Goal: Task Accomplishment & Management: Manage account settings

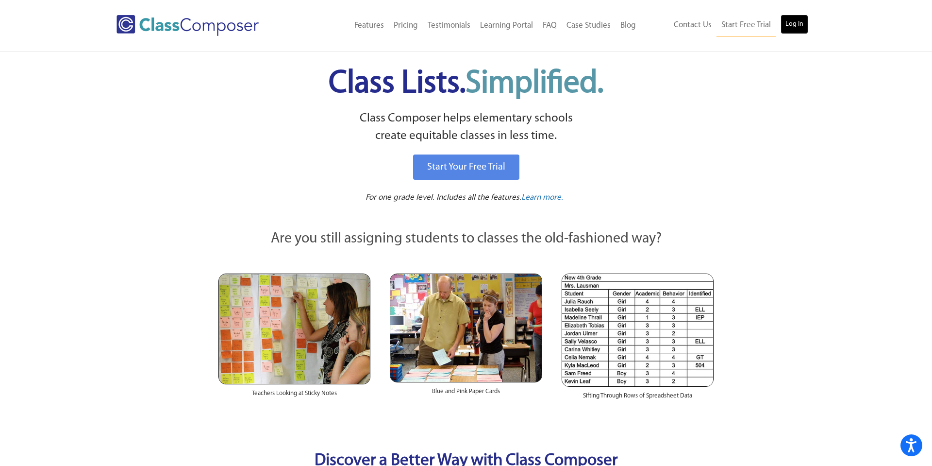
click at [806, 25] on link "Log In" at bounding box center [795, 24] width 28 height 19
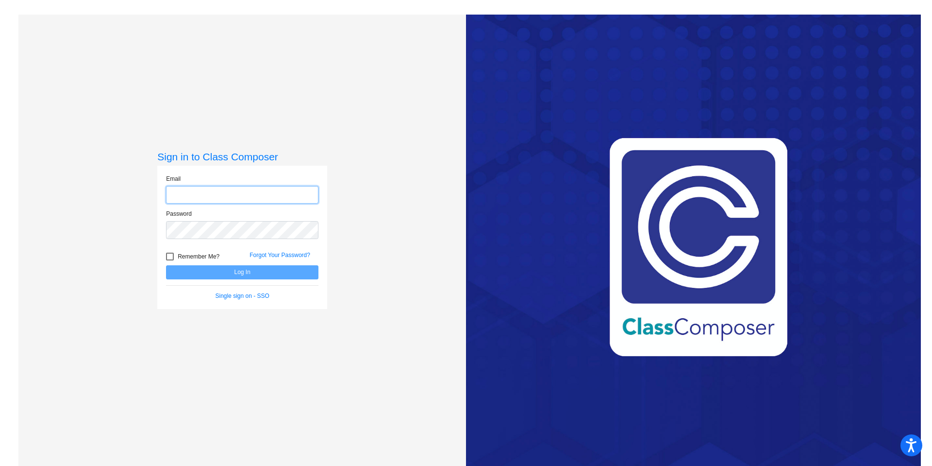
type input "ladonna_ryan@lkstevens.wednet.edu"
click at [168, 255] on div at bounding box center [170, 256] width 8 height 8
click at [169, 260] on input "Remember Me?" at bounding box center [169, 260] width 0 height 0
checkbox input "true"
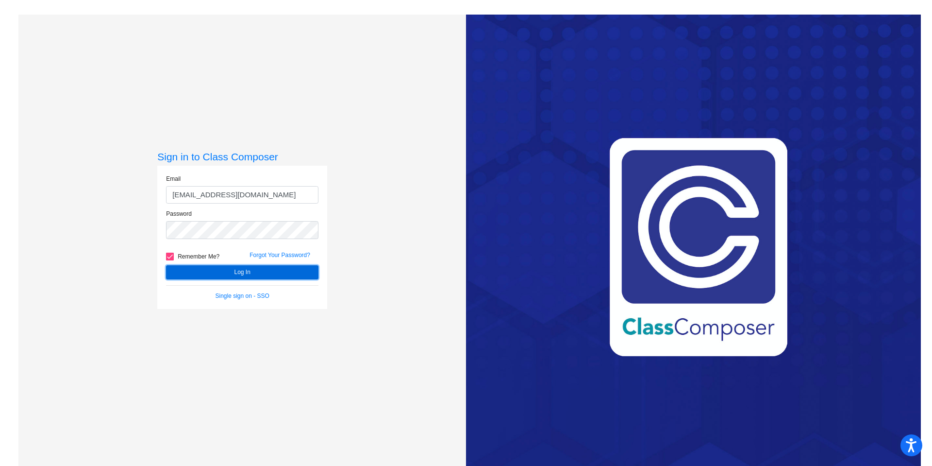
click at [182, 268] on button "Log In" at bounding box center [242, 272] width 152 height 14
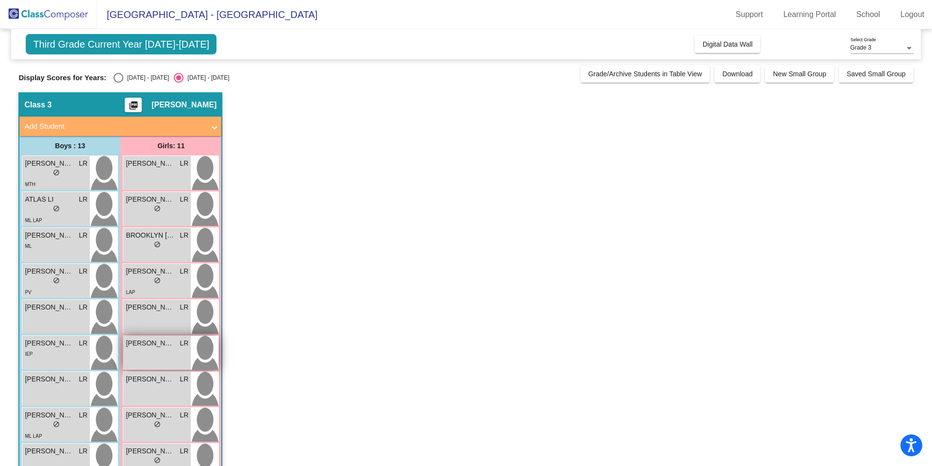
click at [168, 361] on div "ELLIE AICHOLTZ LR lock do_not_disturb_alt" at bounding box center [156, 352] width 67 height 34
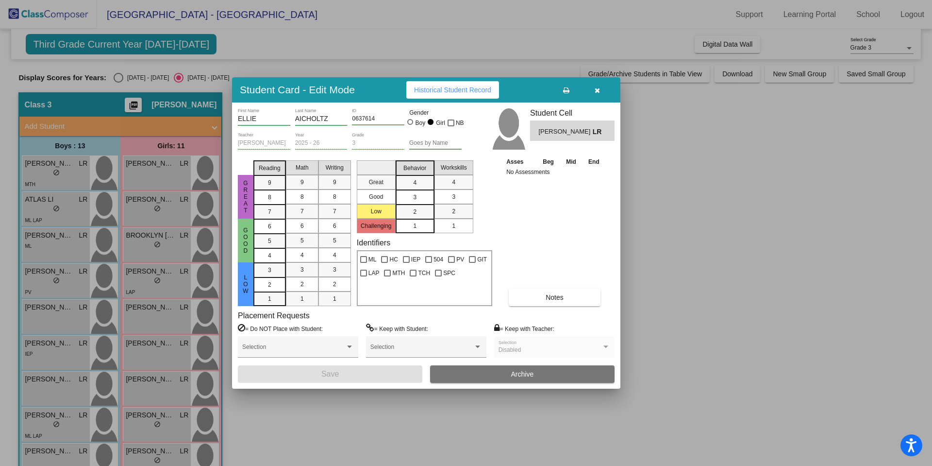
click at [541, 299] on button "Notes" at bounding box center [555, 296] width 92 height 17
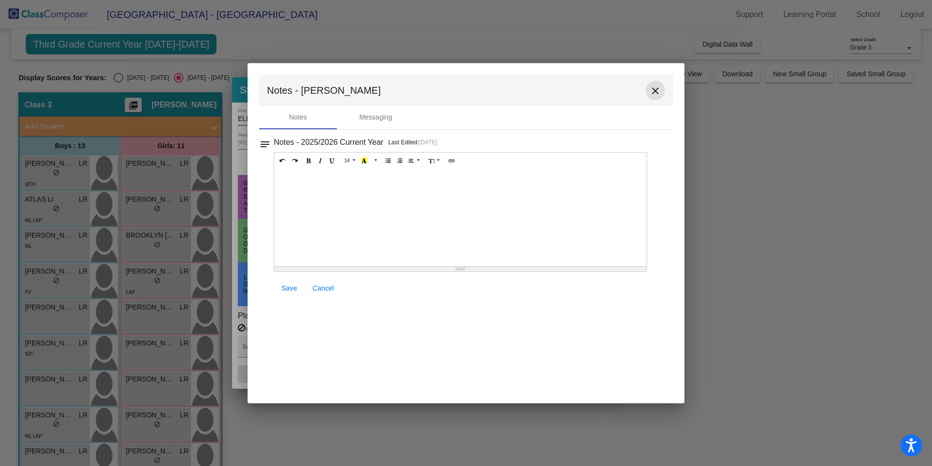
click at [656, 88] on mat-icon "close" at bounding box center [655, 91] width 12 height 12
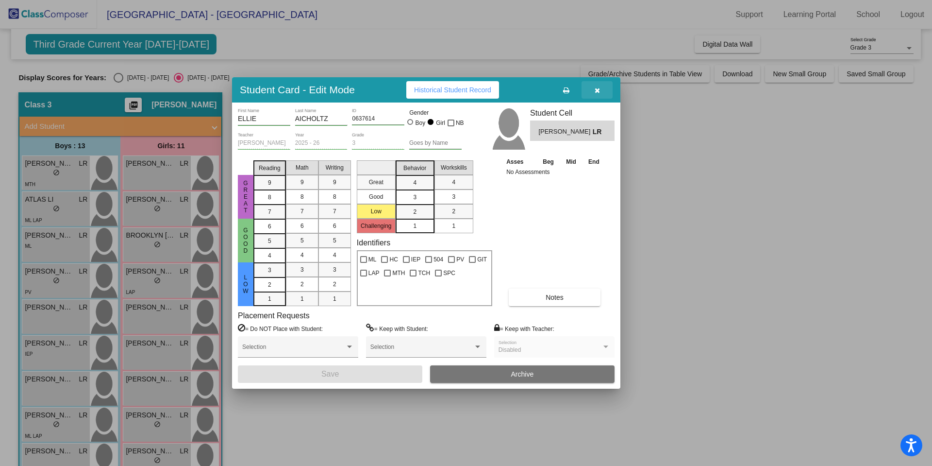
click at [599, 93] on icon "button" at bounding box center [597, 90] width 5 height 7
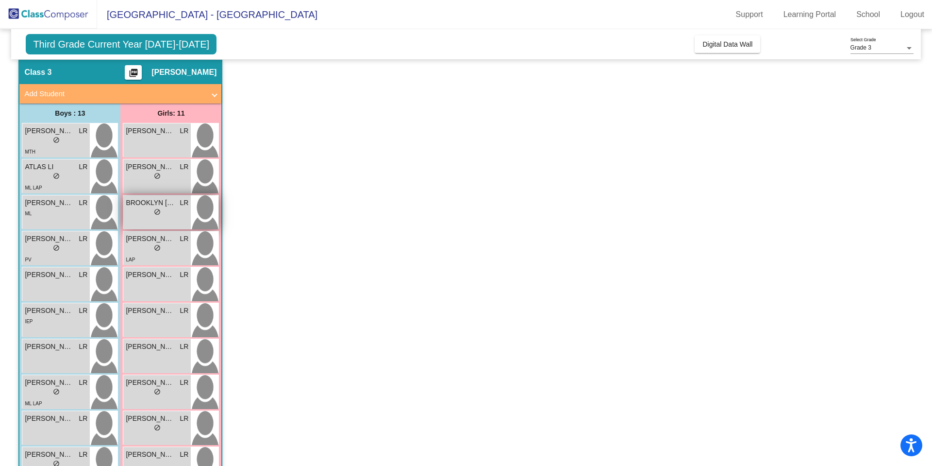
scroll to position [172, 0]
